Goal: Information Seeking & Learning: Learn about a topic

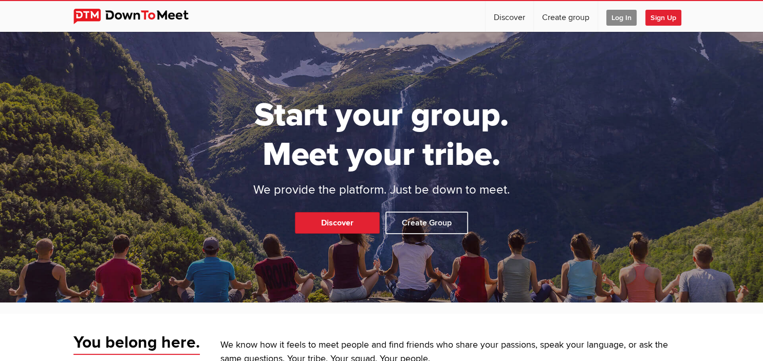
click at [616, 17] on span "Log In" at bounding box center [621, 18] width 30 height 16
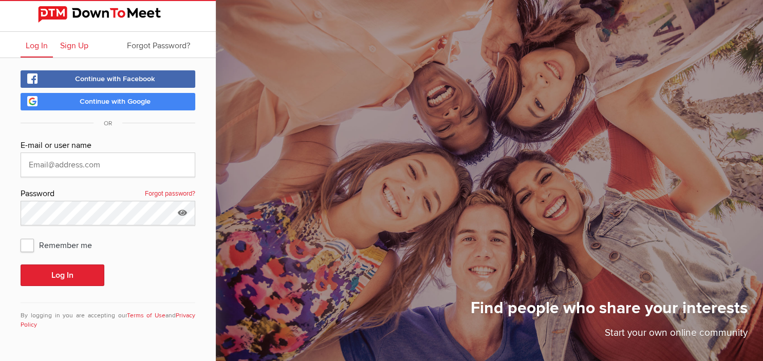
click at [67, 48] on span "Sign Up" at bounding box center [74, 46] width 28 height 10
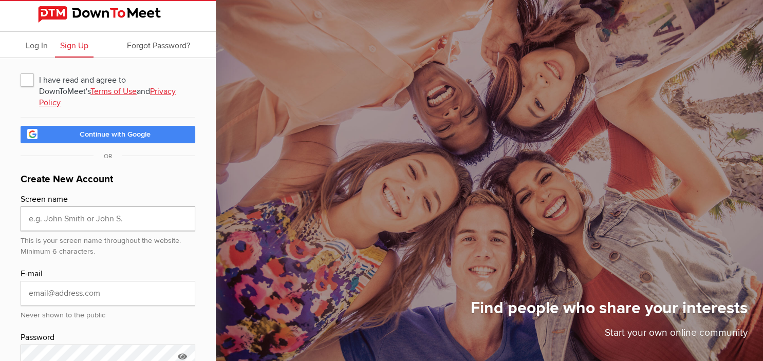
click at [140, 212] on input "text" at bounding box center [108, 219] width 175 height 25
type input "Myles"
click at [127, 288] on input "email" at bounding box center [108, 293] width 175 height 25
type input "mylesgleeson@live.com"
click at [26, 78] on span "I have read and agree to DownToMeet's Terms of Use and Privacy Policy" at bounding box center [108, 79] width 175 height 18
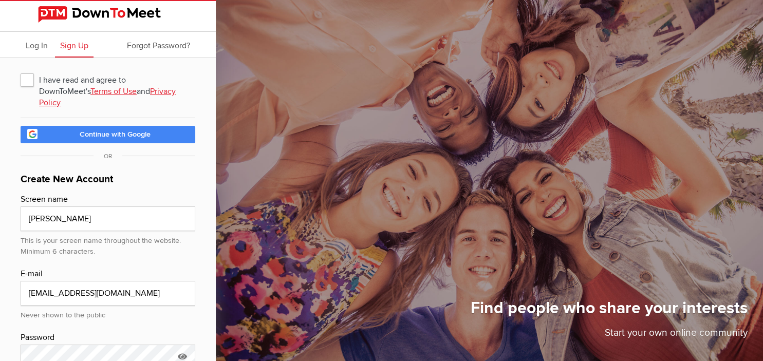
click at [21, 70] on input "I have read and agree to DownToMeet's Terms of Use and Privacy Policy" at bounding box center [20, 70] width 1 height 1
checkbox input "true"
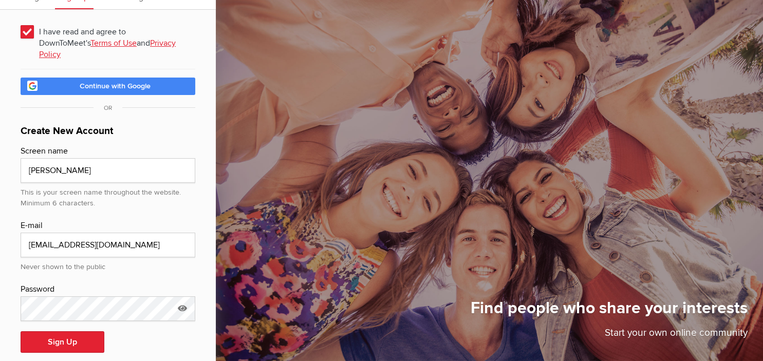
scroll to position [52, 0]
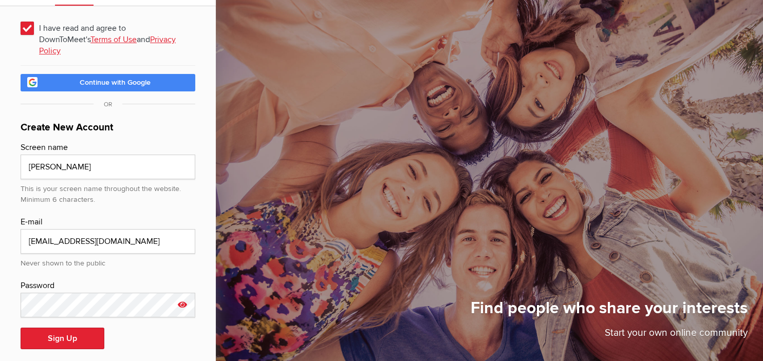
click at [181, 293] on icon at bounding box center [182, 305] width 15 height 24
click at [186, 294] on icon at bounding box center [182, 305] width 15 height 24
click at [88, 328] on button "Sign Up" at bounding box center [63, 339] width 84 height 22
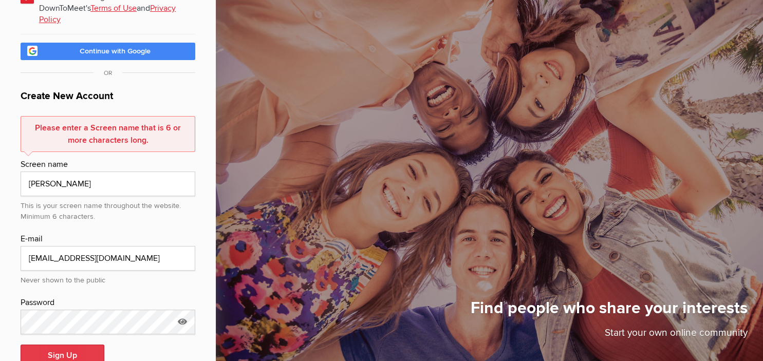
scroll to position [100, 0]
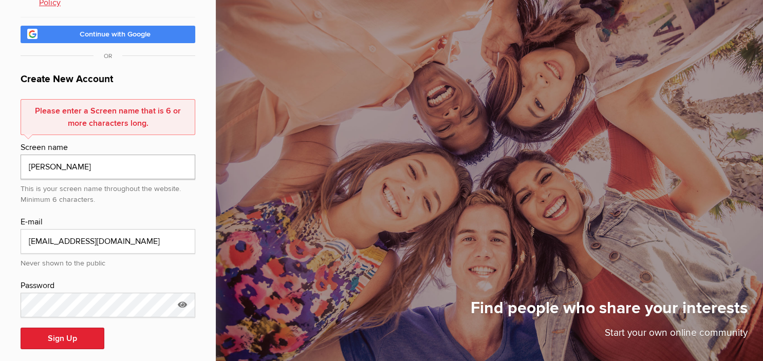
click at [143, 158] on input "Myles" at bounding box center [108, 167] width 175 height 25
type input "Myles G"
click at [85, 328] on button "Sign Up" at bounding box center [63, 339] width 84 height 22
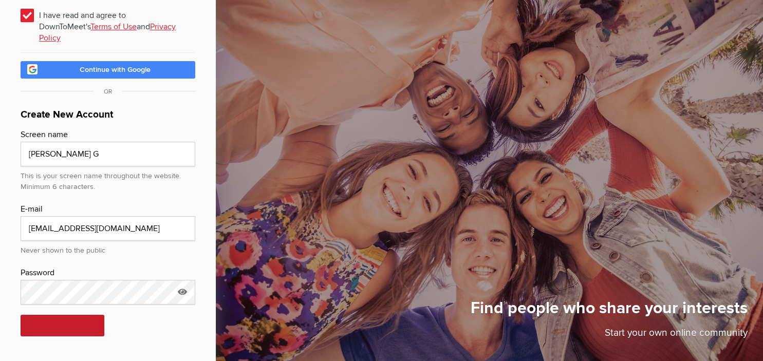
scroll to position [52, 0]
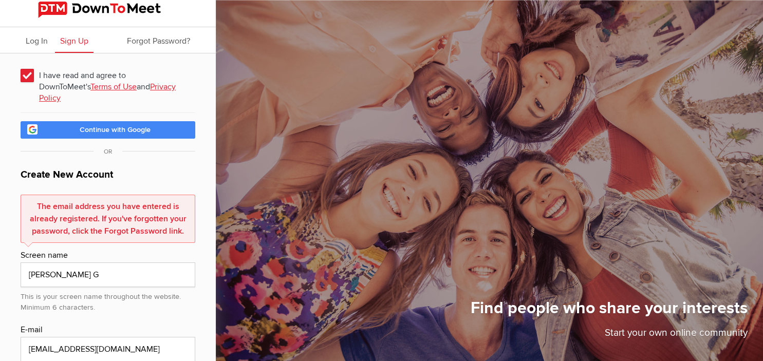
scroll to position [0, 0]
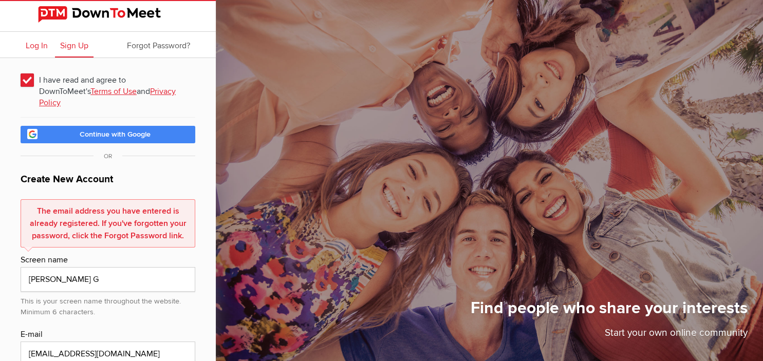
click at [34, 46] on span "Log In" at bounding box center [37, 46] width 22 height 10
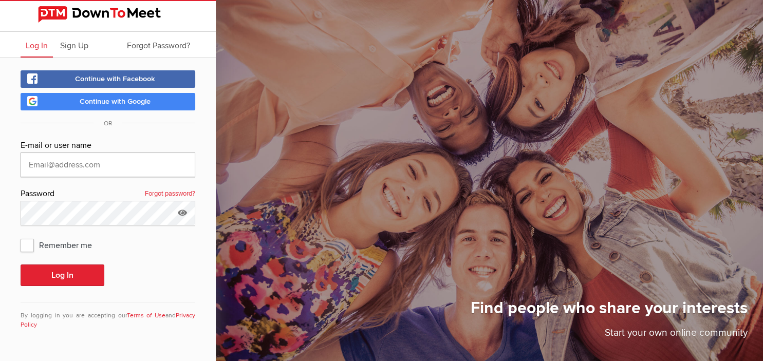
click at [86, 165] on input "text" at bounding box center [108, 165] width 175 height 25
type input "mylesgleeson@live.com"
click at [76, 272] on button "Log In" at bounding box center [63, 276] width 84 height 22
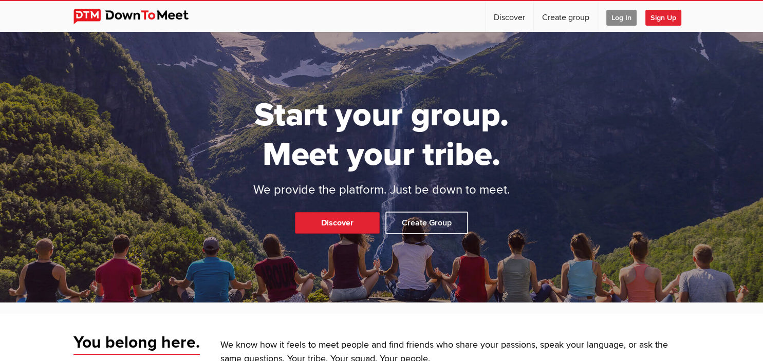
click at [618, 20] on span "Log In" at bounding box center [621, 18] width 30 height 16
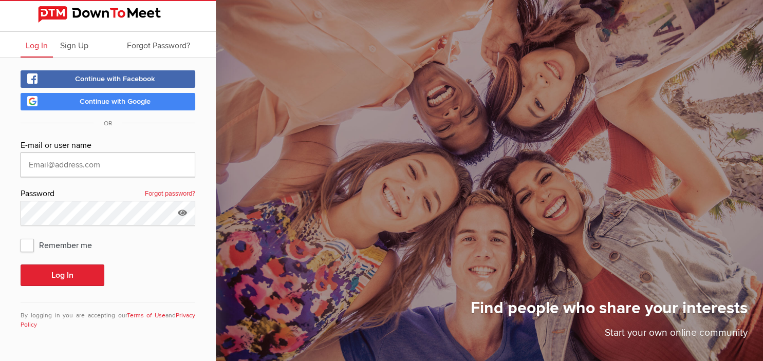
click at [135, 165] on input "text" at bounding box center [108, 165] width 175 height 25
type input "mylesgleeson@live.com"
click at [45, 282] on button "Log In" at bounding box center [63, 276] width 84 height 22
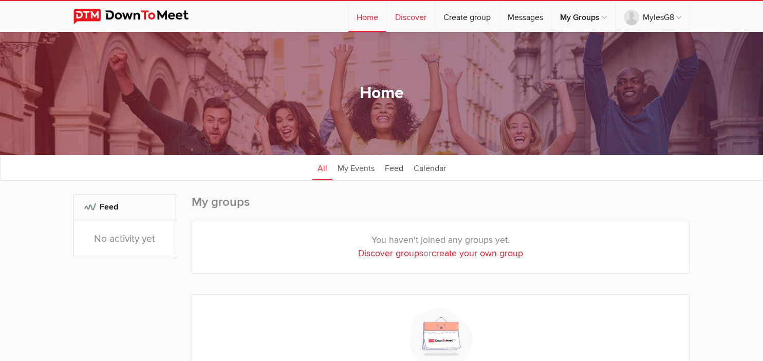
click at [405, 22] on link "Discover" at bounding box center [411, 16] width 48 height 31
select select "null"
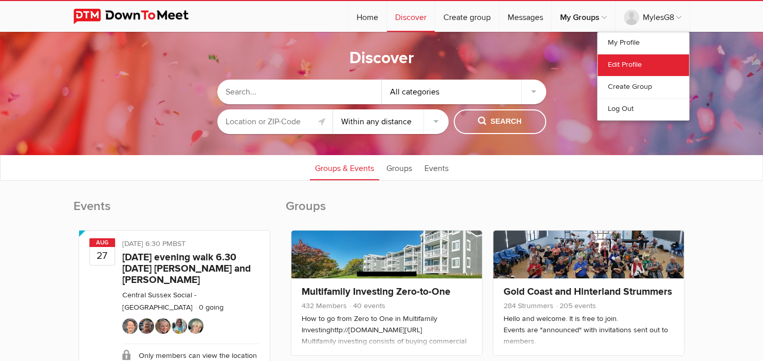
click at [632, 67] on link "Edit Profile" at bounding box center [642, 65] width 91 height 22
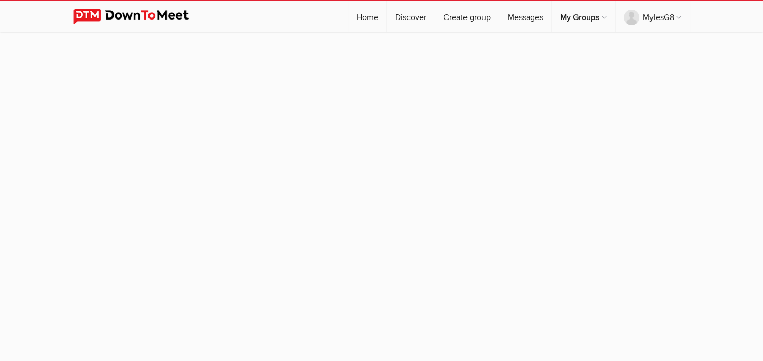
select select
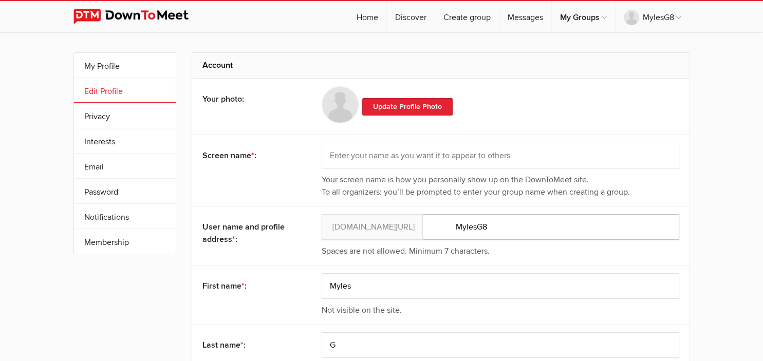
click at [505, 227] on input "MylesG8" at bounding box center [501, 227] width 358 height 26
type input "MylesG"
click at [172, 19] on img at bounding box center [138, 16] width 131 height 15
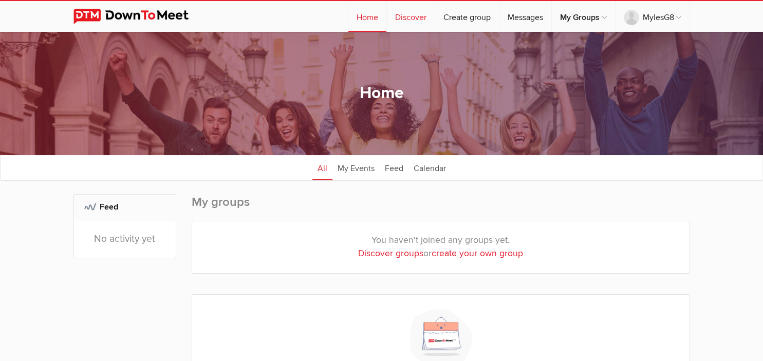
click at [410, 20] on link "Discover" at bounding box center [411, 16] width 48 height 31
select select "null"
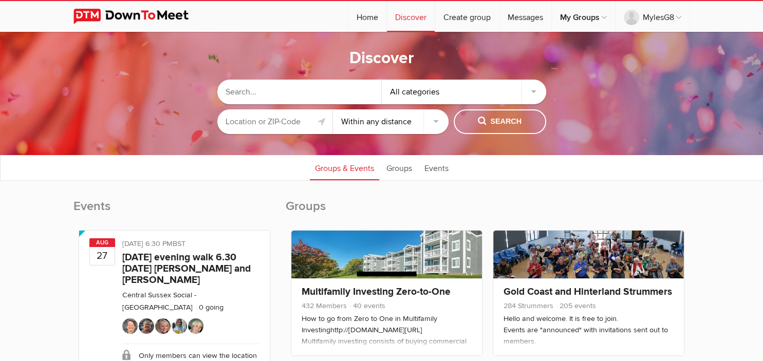
click at [274, 120] on input "text" at bounding box center [275, 121] width 116 height 25
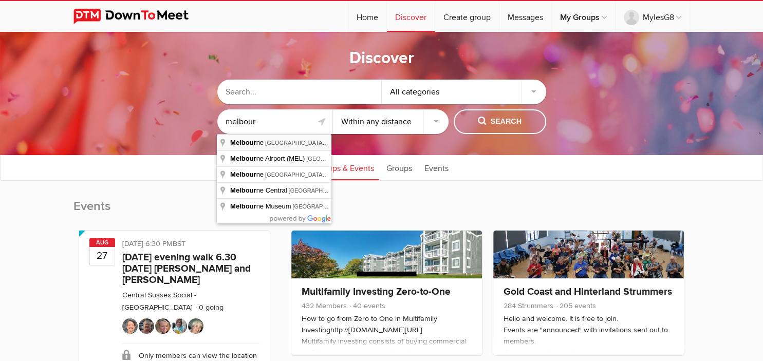
type input "[GEOGRAPHIC_DATA] [GEOGRAPHIC_DATA], [GEOGRAPHIC_DATA]"
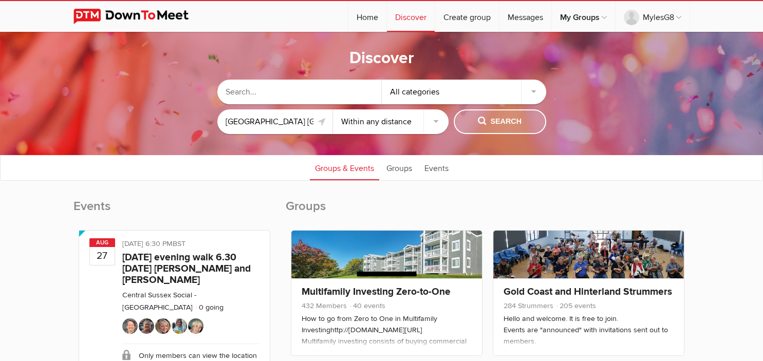
click at [499, 121] on span "Search" at bounding box center [500, 121] width 44 height 11
click at [500, 123] on span "Search" at bounding box center [500, 121] width 44 height 11
select select "10"
click option "Within 10 miles" at bounding box center [0, 0] width 0 height 0
click at [500, 121] on span "Search" at bounding box center [500, 121] width 44 height 11
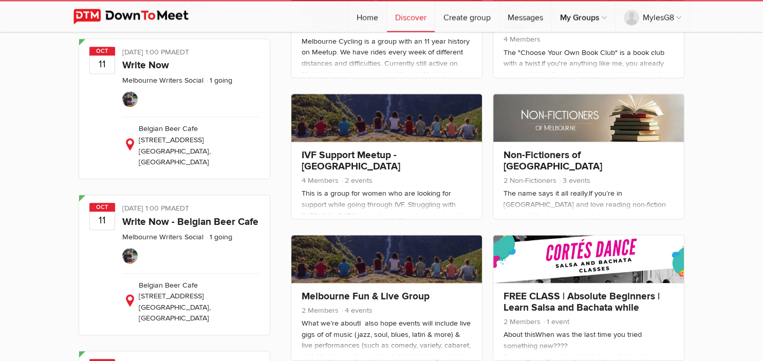
scroll to position [1016, 0]
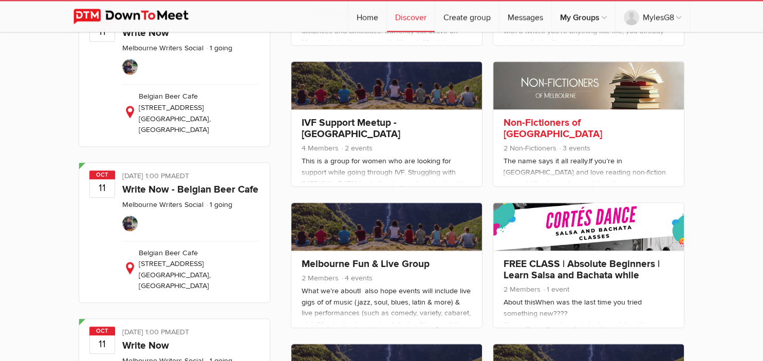
click at [602, 126] on link "Non-Fictioners of [GEOGRAPHIC_DATA]" at bounding box center [552, 129] width 99 height 24
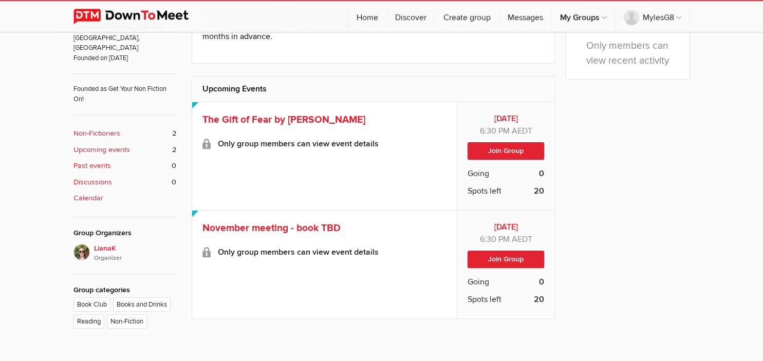
scroll to position [321, 0]
click at [105, 128] on b "Non-Fictioners" at bounding box center [96, 133] width 47 height 11
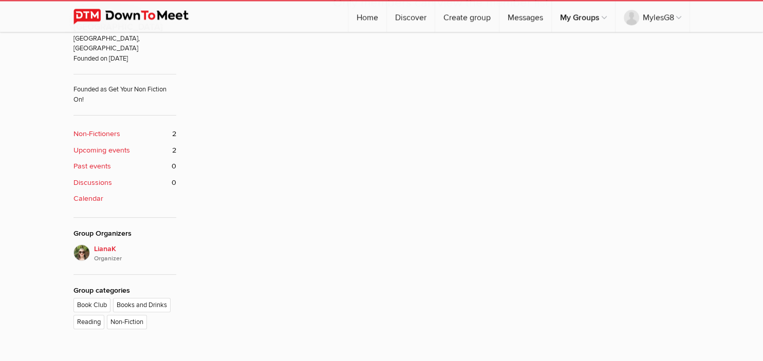
scroll to position [222, 0]
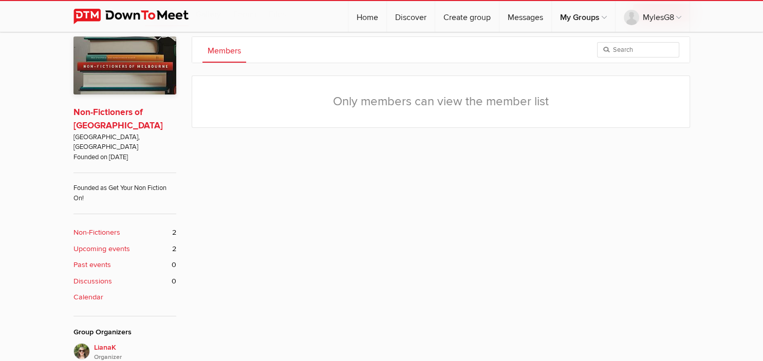
click at [110, 117] on link "Non-Fictioners of [GEOGRAPHIC_DATA]" at bounding box center [117, 119] width 89 height 24
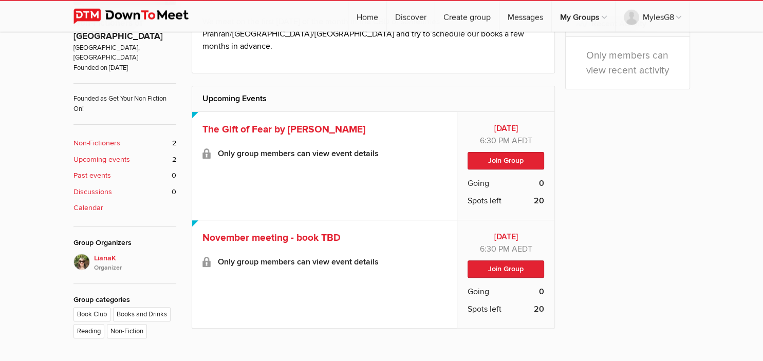
scroll to position [310, 0]
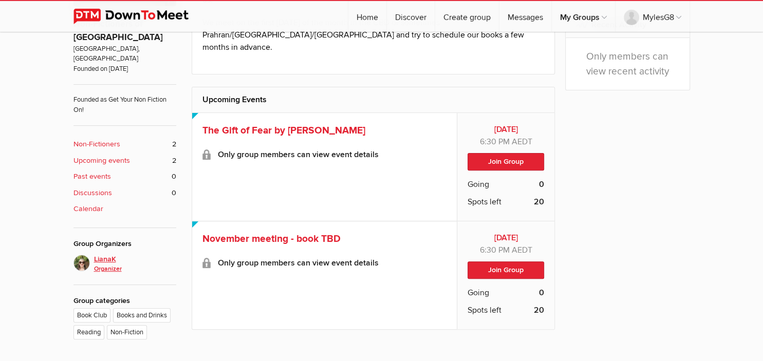
click at [105, 254] on span "LianaK Organizer" at bounding box center [135, 264] width 82 height 21
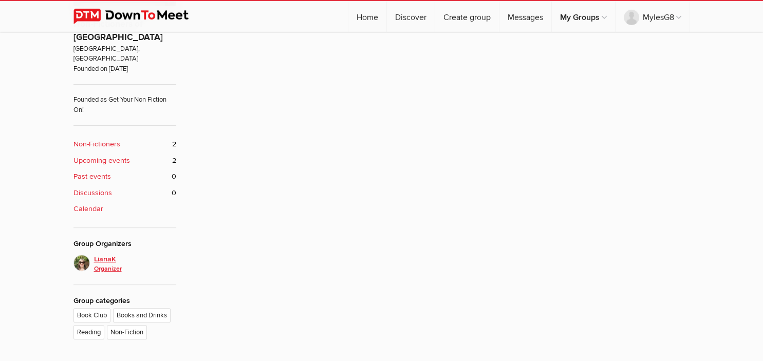
scroll to position [222, 0]
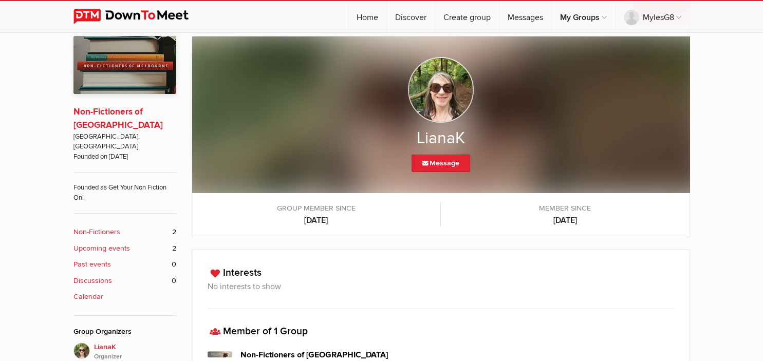
click at [95, 114] on link "Non-Fictioners of [GEOGRAPHIC_DATA]" at bounding box center [117, 118] width 89 height 24
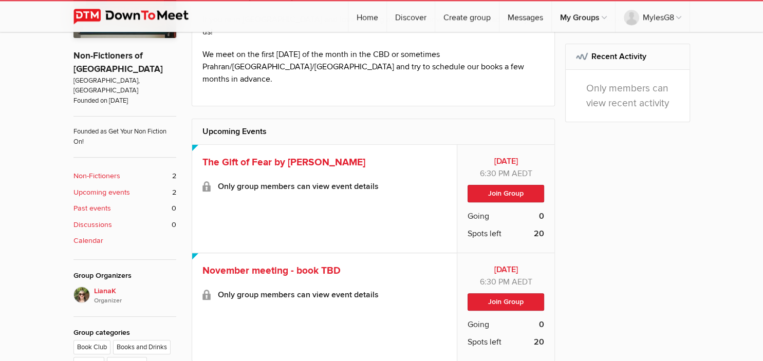
scroll to position [283, 0]
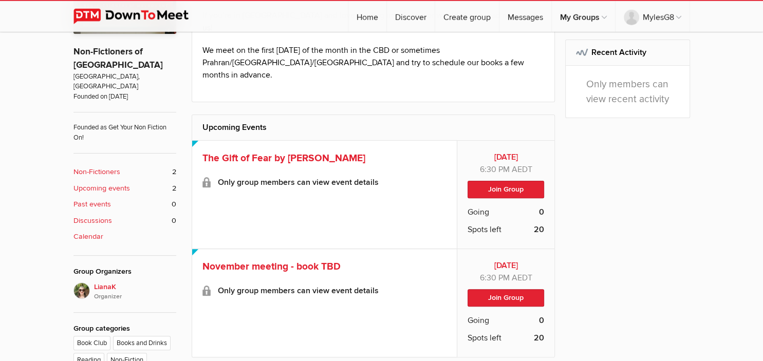
click at [420, 115] on h2 "Upcoming Events" at bounding box center [373, 127] width 342 height 25
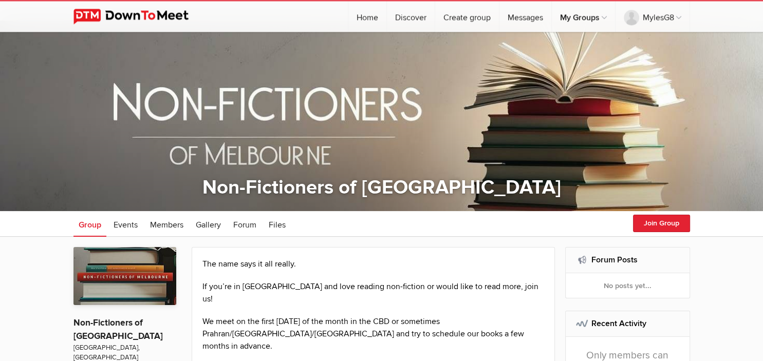
scroll to position [0, 0]
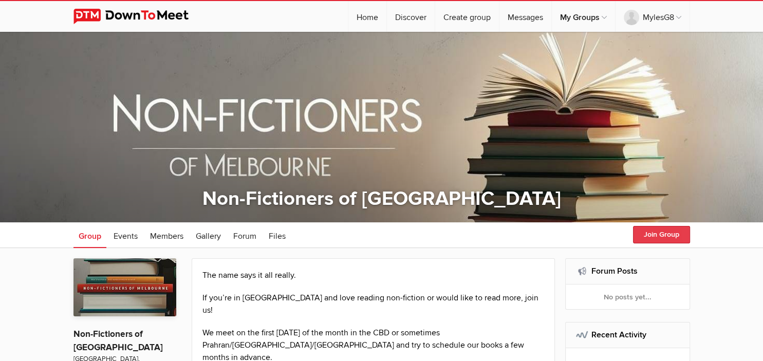
click at [648, 235] on button "Join Group" at bounding box center [661, 234] width 57 height 17
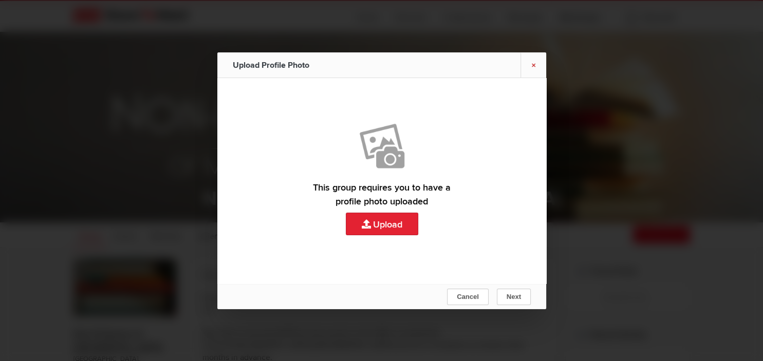
click at [534, 68] on link "×" at bounding box center [533, 64] width 26 height 25
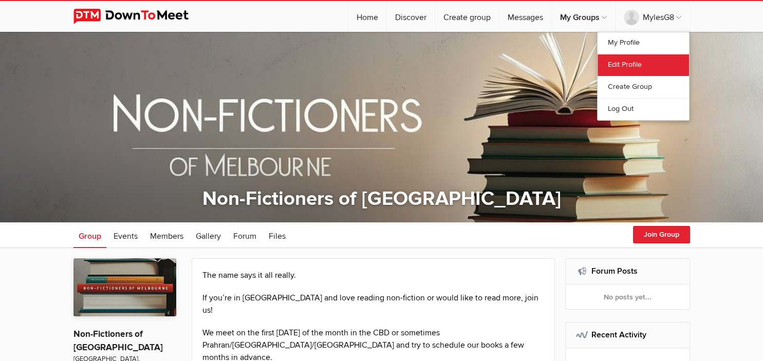
click at [632, 71] on link "Edit Profile" at bounding box center [642, 65] width 91 height 22
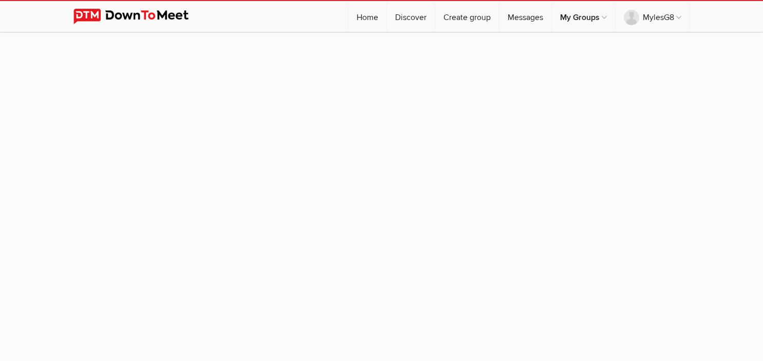
select select
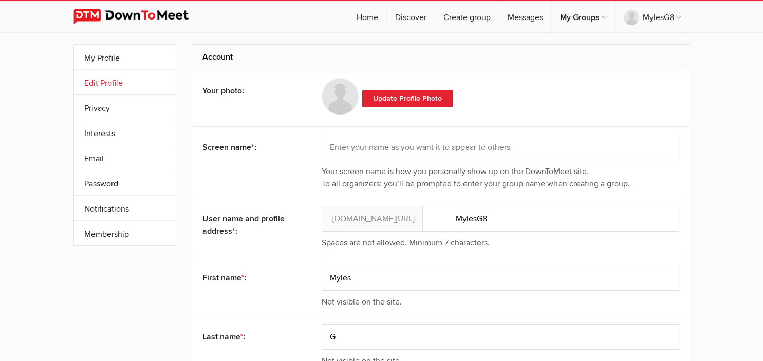
scroll to position [9, 0]
click at [465, 155] on input "text" at bounding box center [501, 147] width 358 height 26
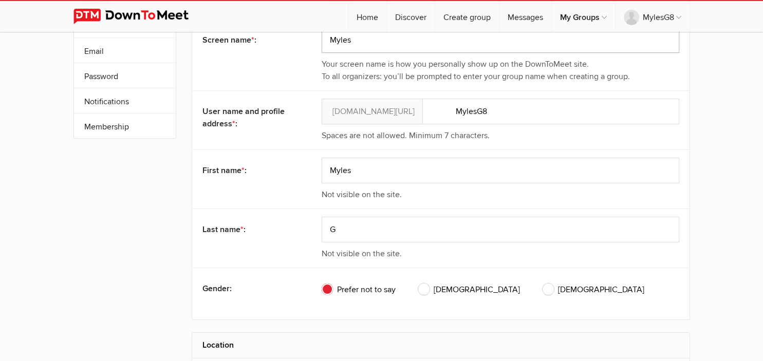
scroll to position [124, 0]
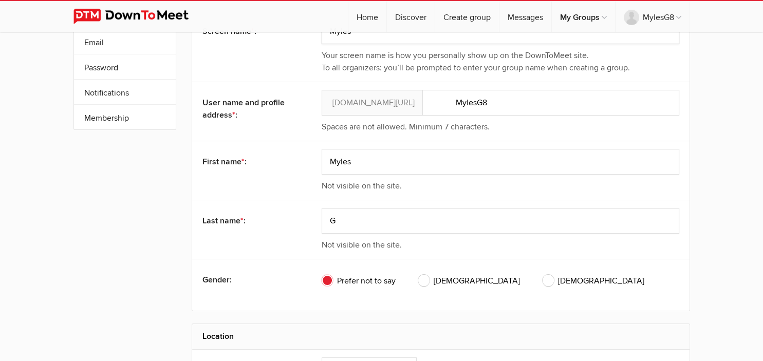
type input "Myles"
click at [417, 280] on div "Prefer not to say Male Female" at bounding box center [501, 285] width 358 height 36
click at [428, 279] on span "Male" at bounding box center [469, 281] width 102 height 12
click at [418, 275] on input "Male" at bounding box center [418, 274] width 1 height 1
radio input "true"
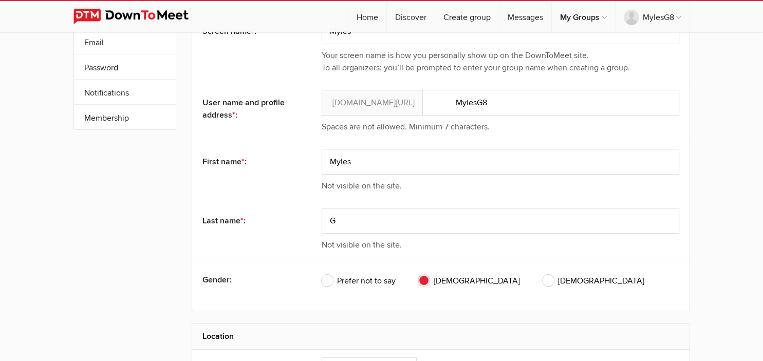
scroll to position [464, 0]
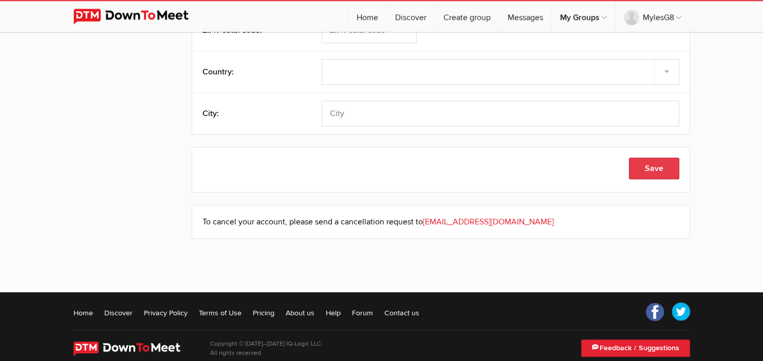
click at [652, 167] on button "Save" at bounding box center [654, 169] width 50 height 22
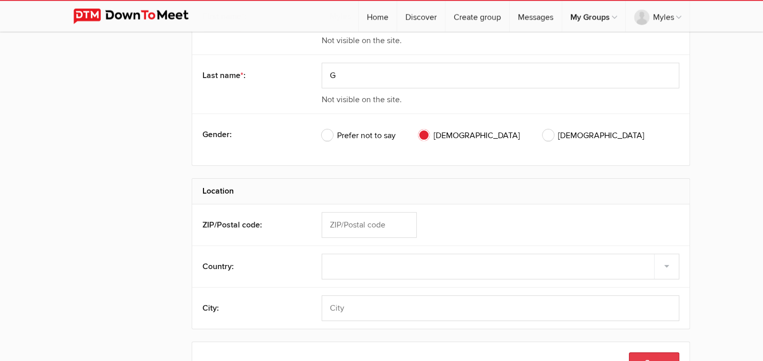
scroll to position [0, 0]
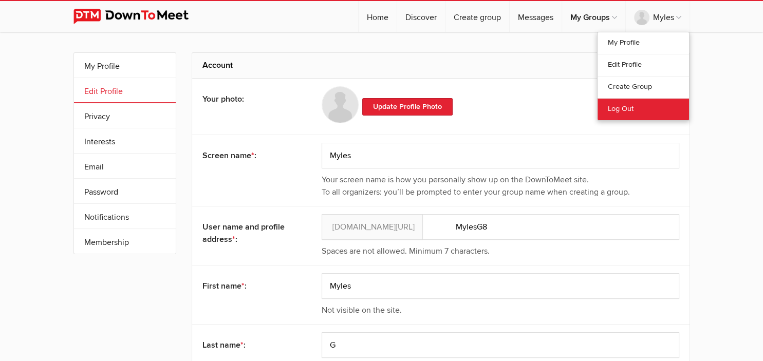
click at [620, 112] on link "Log Out" at bounding box center [642, 109] width 91 height 22
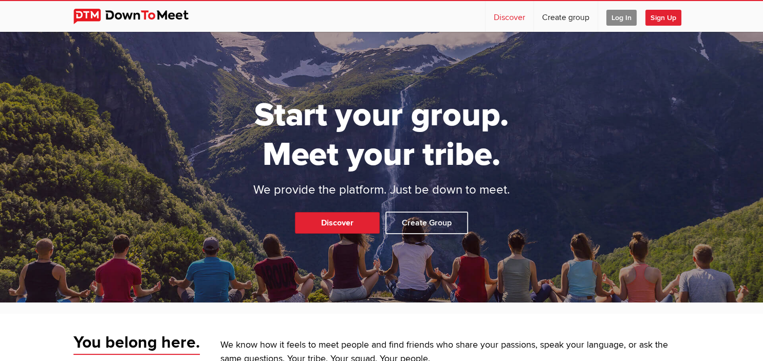
click at [517, 15] on link "Discover" at bounding box center [509, 16] width 48 height 31
select select "null"
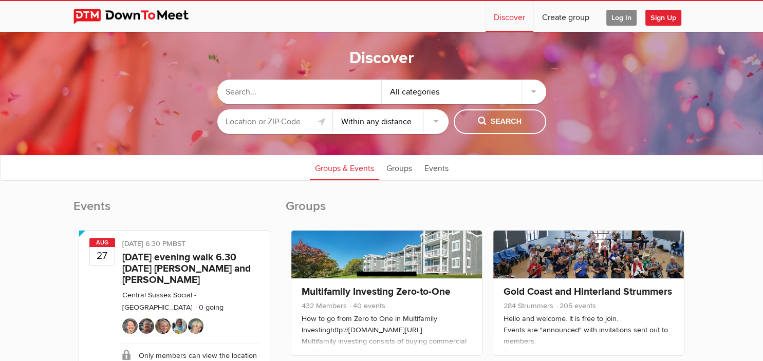
click at [274, 124] on input "text" at bounding box center [275, 121] width 116 height 25
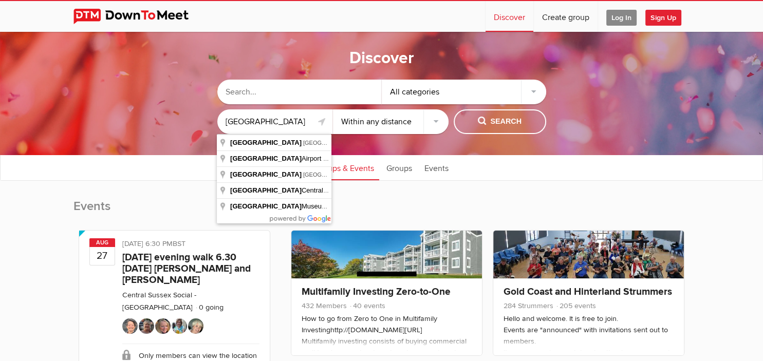
type input "[GEOGRAPHIC_DATA]"
click at [333, 109] on select "Within 10 miles Within 25 miles Within 50 miles Within 100 miles Within any dis…" at bounding box center [391, 121] width 116 height 25
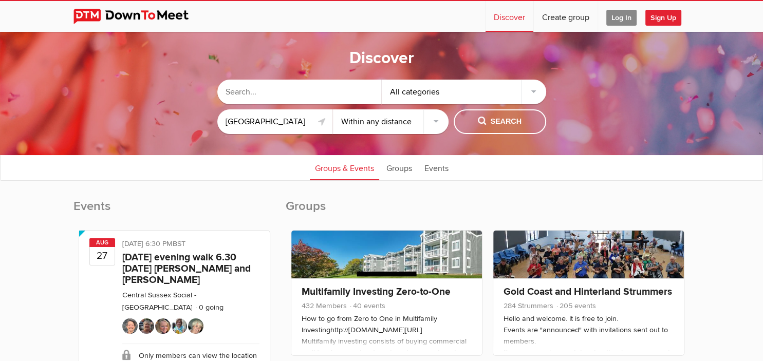
select select "10"
click option "Within 10 miles" at bounding box center [0, 0] width 0 height 0
click at [486, 121] on span "Search" at bounding box center [500, 121] width 44 height 11
click at [288, 123] on input "[GEOGRAPHIC_DATA]" at bounding box center [275, 121] width 116 height 25
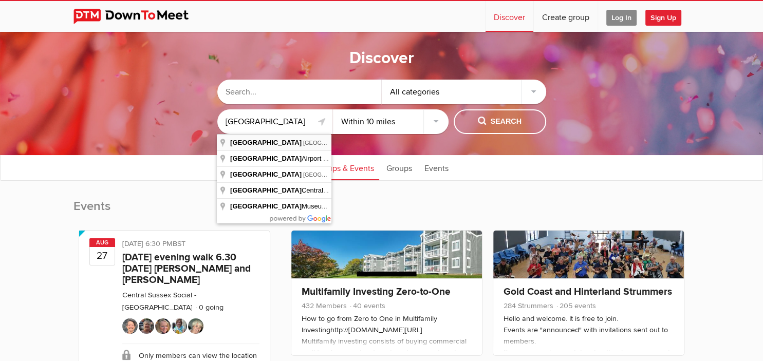
type input "[GEOGRAPHIC_DATA] [GEOGRAPHIC_DATA], [GEOGRAPHIC_DATA]"
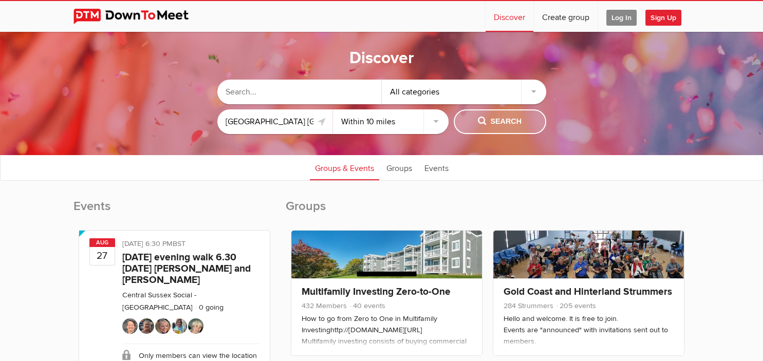
click at [495, 127] on span "Search" at bounding box center [500, 121] width 44 height 11
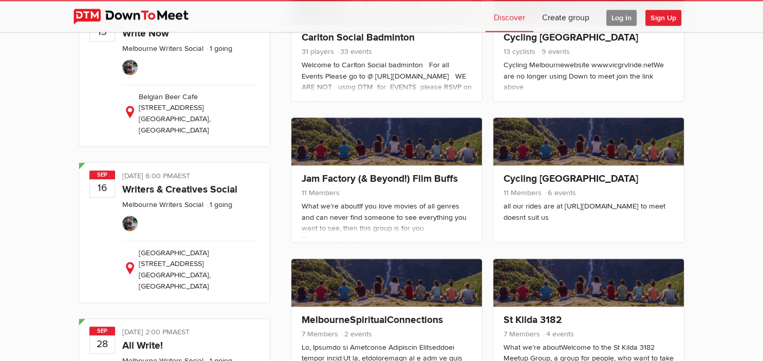
scroll to position [553, 0]
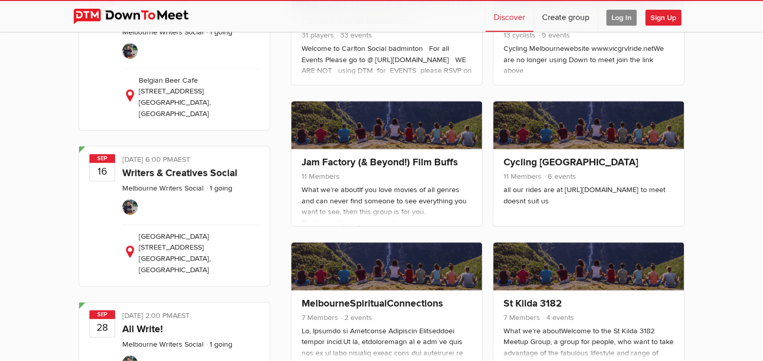
drag, startPoint x: 762, startPoint y: 88, endPoint x: 762, endPoint y: 46, distance: 42.1
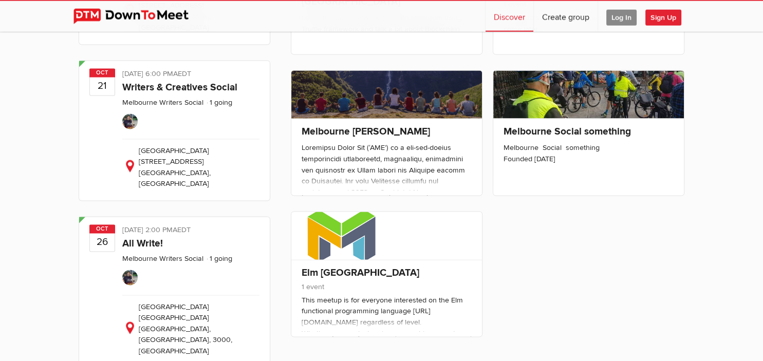
scroll to position [1422, 0]
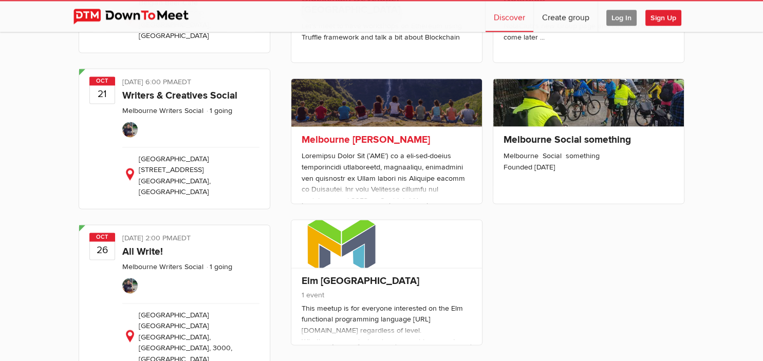
click at [370, 138] on link "Melbourne [PERSON_NAME]" at bounding box center [366, 140] width 128 height 12
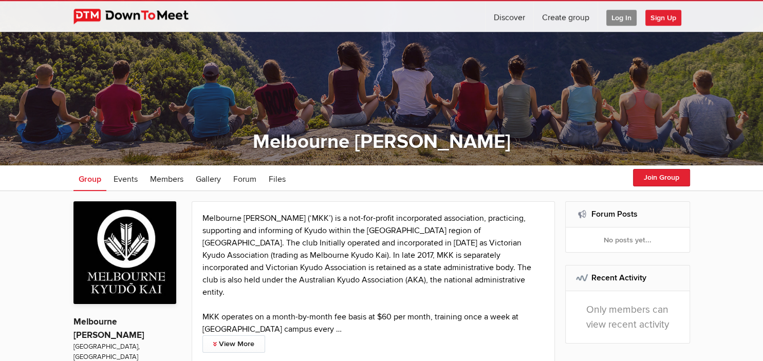
scroll to position [56, 0]
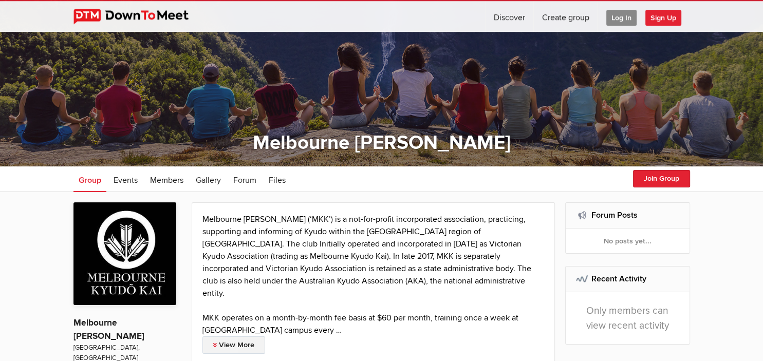
click at [256, 336] on link "View More" at bounding box center [233, 344] width 63 height 17
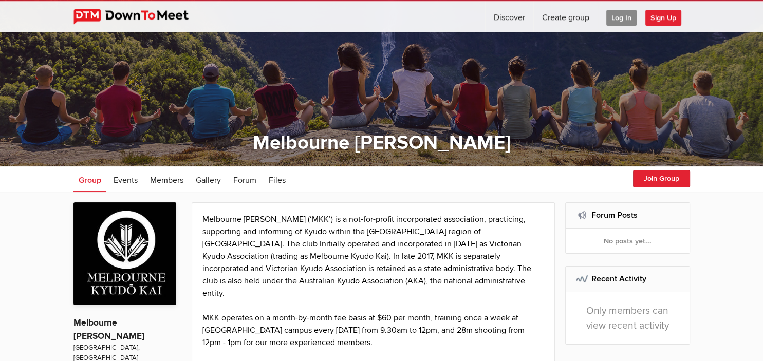
click at [404, 279] on div "Melbourne [PERSON_NAME] (‘MKK’) is a not-for-profit incorporated association, p…" at bounding box center [373, 367] width 342 height 308
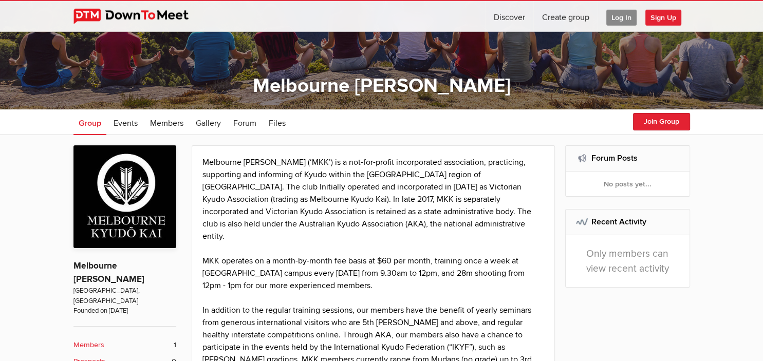
scroll to position [110, 0]
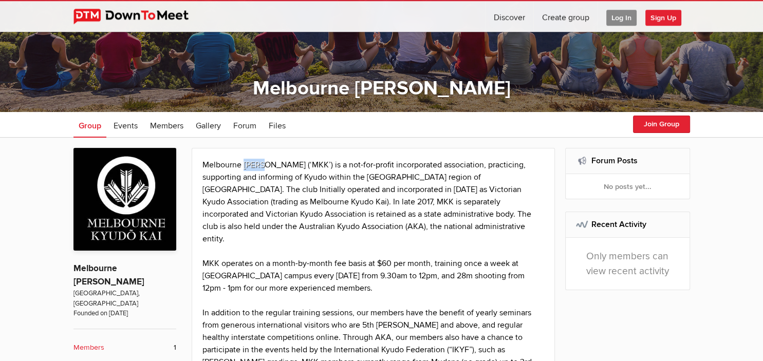
drag, startPoint x: 243, startPoint y: 164, endPoint x: 264, endPoint y: 164, distance: 20.5
click at [264, 164] on div "Melbourne [PERSON_NAME] (‘MKK’) is a not-for-profit incorporated association, p…" at bounding box center [373, 313] width 342 height 308
copy div "Kyudo"
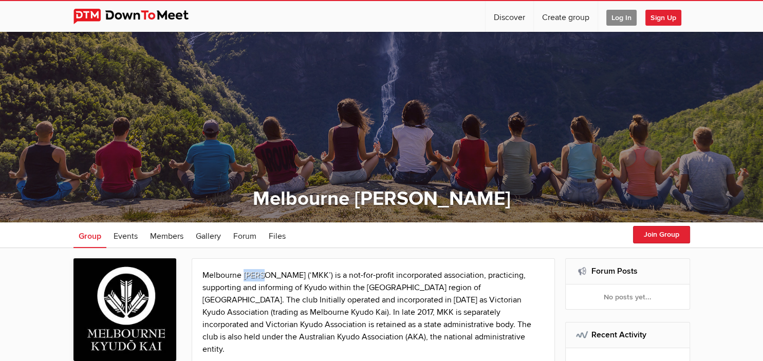
scroll to position [110, 0]
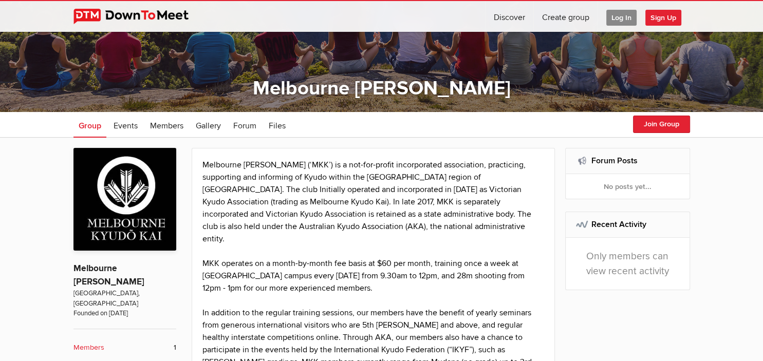
click at [637, 141] on html "☰ Discover Create group Log In Sign Up Log In Sign Up Home Discover Profile Mel…" at bounding box center [381, 70] width 763 height 361
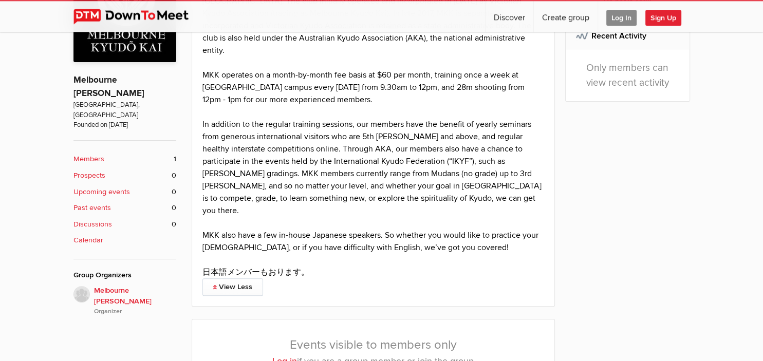
scroll to position [0, 0]
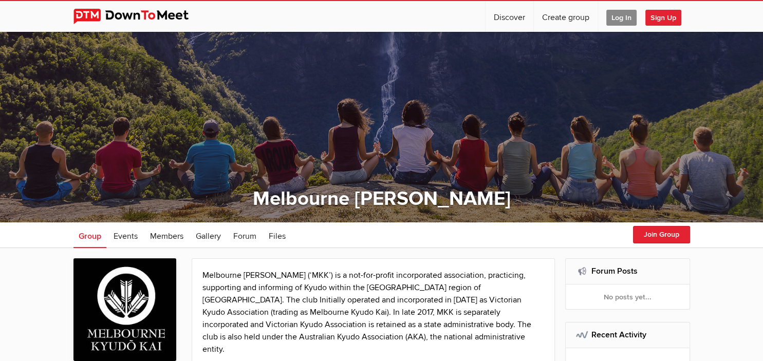
click at [465, 48] on div at bounding box center [381, 127] width 763 height 191
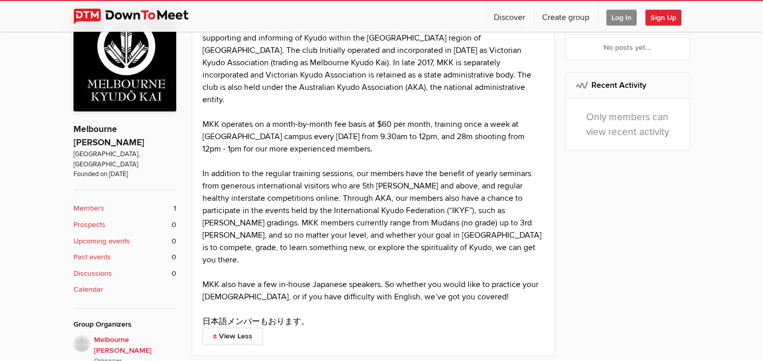
scroll to position [252, 0]
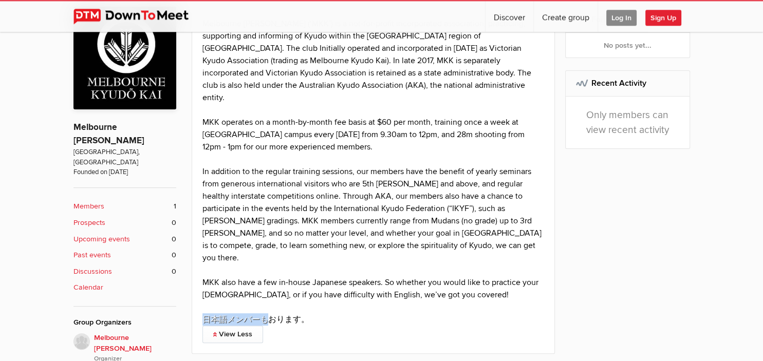
drag, startPoint x: 260, startPoint y: 291, endPoint x: 311, endPoint y: 288, distance: 51.5
click at [311, 288] on div "Melbourne [PERSON_NAME] (‘MKK’) is a not-for-profit incorporated association, p…" at bounding box center [373, 171] width 342 height 308
click at [311, 301] on div at bounding box center [373, 307] width 342 height 12
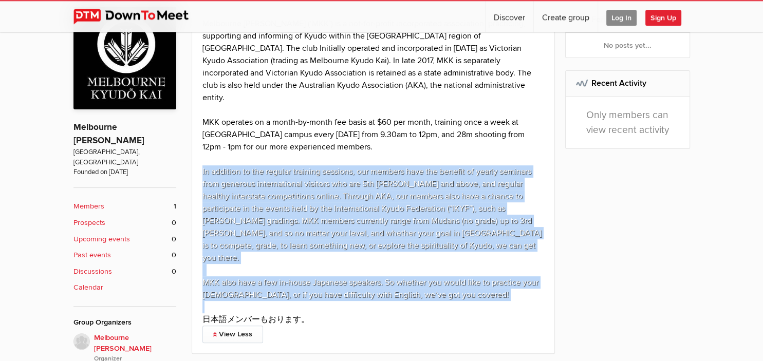
drag, startPoint x: 311, startPoint y: 288, endPoint x: 439, endPoint y: 134, distance: 199.9
click at [439, 134] on div "Melbourne [PERSON_NAME] (‘MKK’) is a not-for-profit incorporated association, p…" at bounding box center [373, 171] width 342 height 308
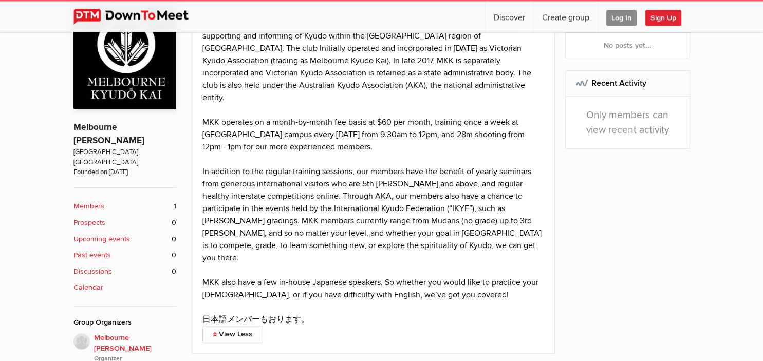
click at [439, 134] on div "MKK operates on a month-by-month fee basis at $60 per month, training once a we…" at bounding box center [373, 134] width 342 height 37
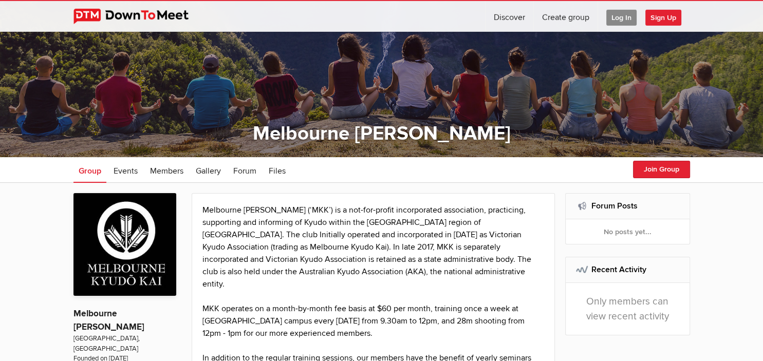
scroll to position [64, 0]
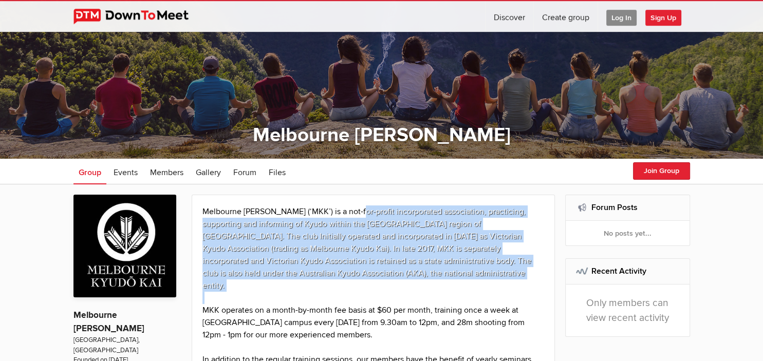
drag, startPoint x: 352, startPoint y: 200, endPoint x: 344, endPoint y: 283, distance: 83.1
click at [344, 283] on div "Melbourne [PERSON_NAME] (‘MKK’) is a not-for-profit incorporated association, p…" at bounding box center [374, 368] width 364 height 347
click at [344, 292] on div at bounding box center [373, 298] width 342 height 12
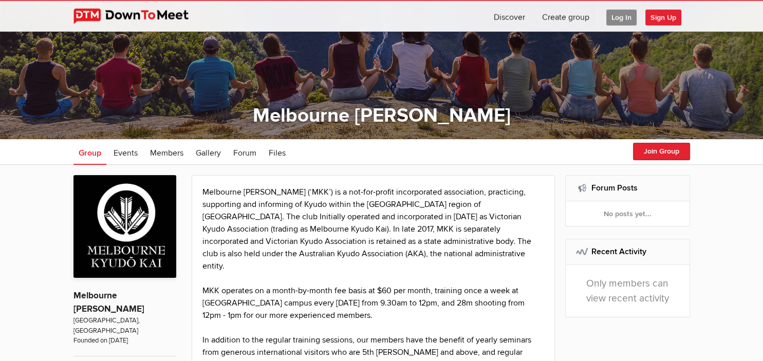
scroll to position [70, 0]
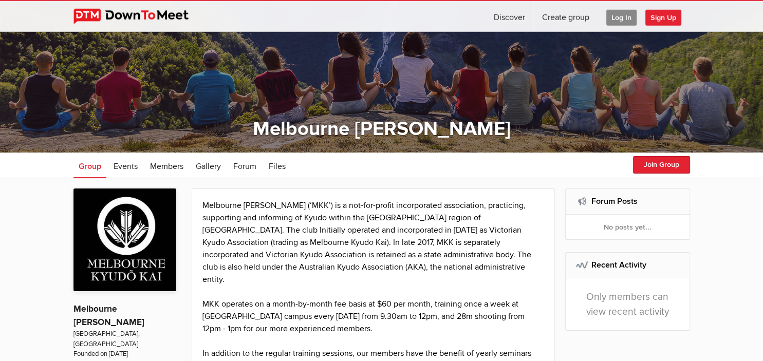
drag, startPoint x: 368, startPoint y: 235, endPoint x: 367, endPoint y: 311, distance: 76.0
click at [367, 311] on div "Melbourne [PERSON_NAME] (‘MKK’) is a not-for-profit incorporated association, p…" at bounding box center [373, 353] width 342 height 308
click at [367, 311] on div "MKK operates on a month-by-month fee basis at $60 per month, training once a we…" at bounding box center [373, 316] width 342 height 37
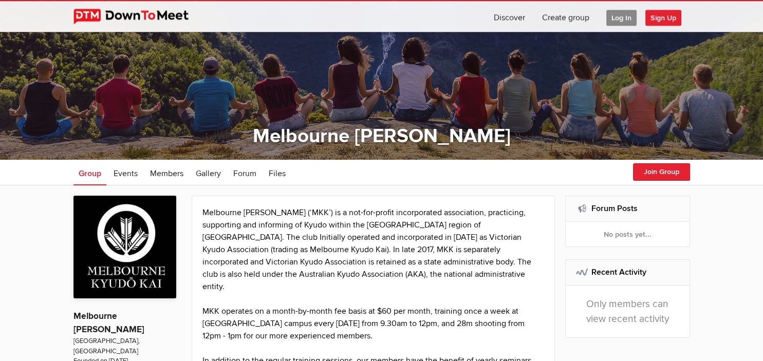
scroll to position [0, 0]
